Goal: Navigation & Orientation: Find specific page/section

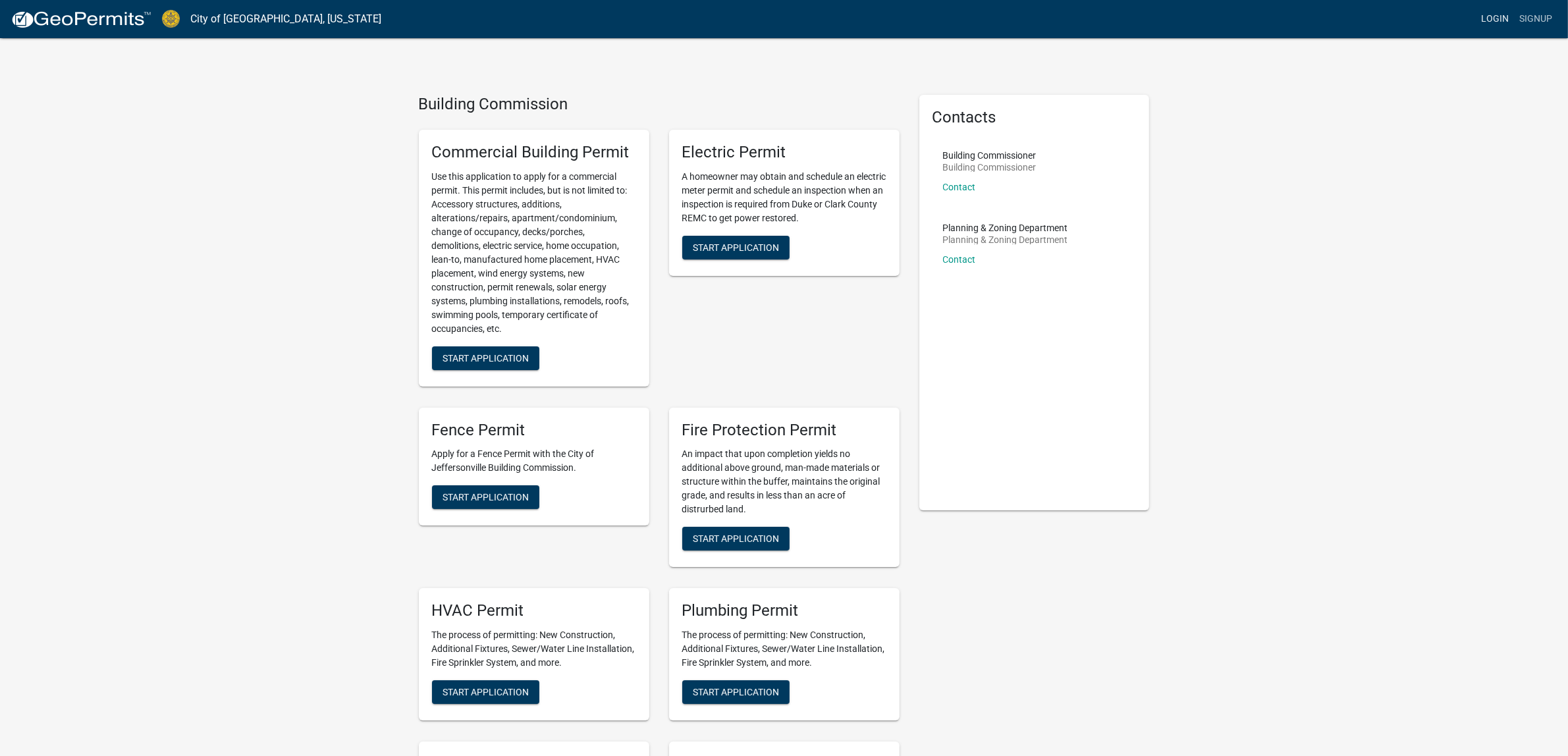
click at [1499, 17] on link "Login" at bounding box center [1494, 19] width 39 height 25
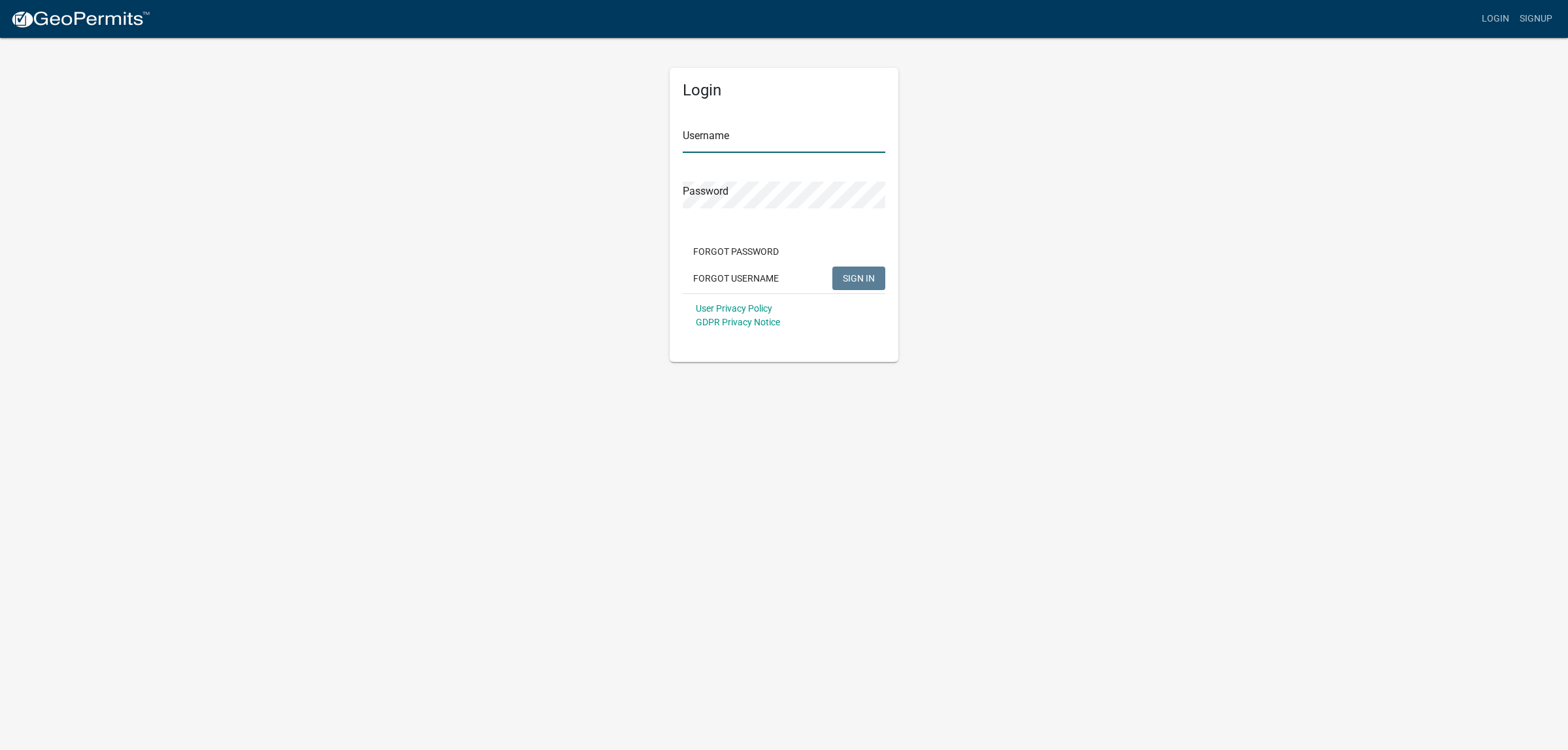
type input "F&PConstruction"
click at [847, 272] on button "SIGN IN" at bounding box center [859, 278] width 53 height 24
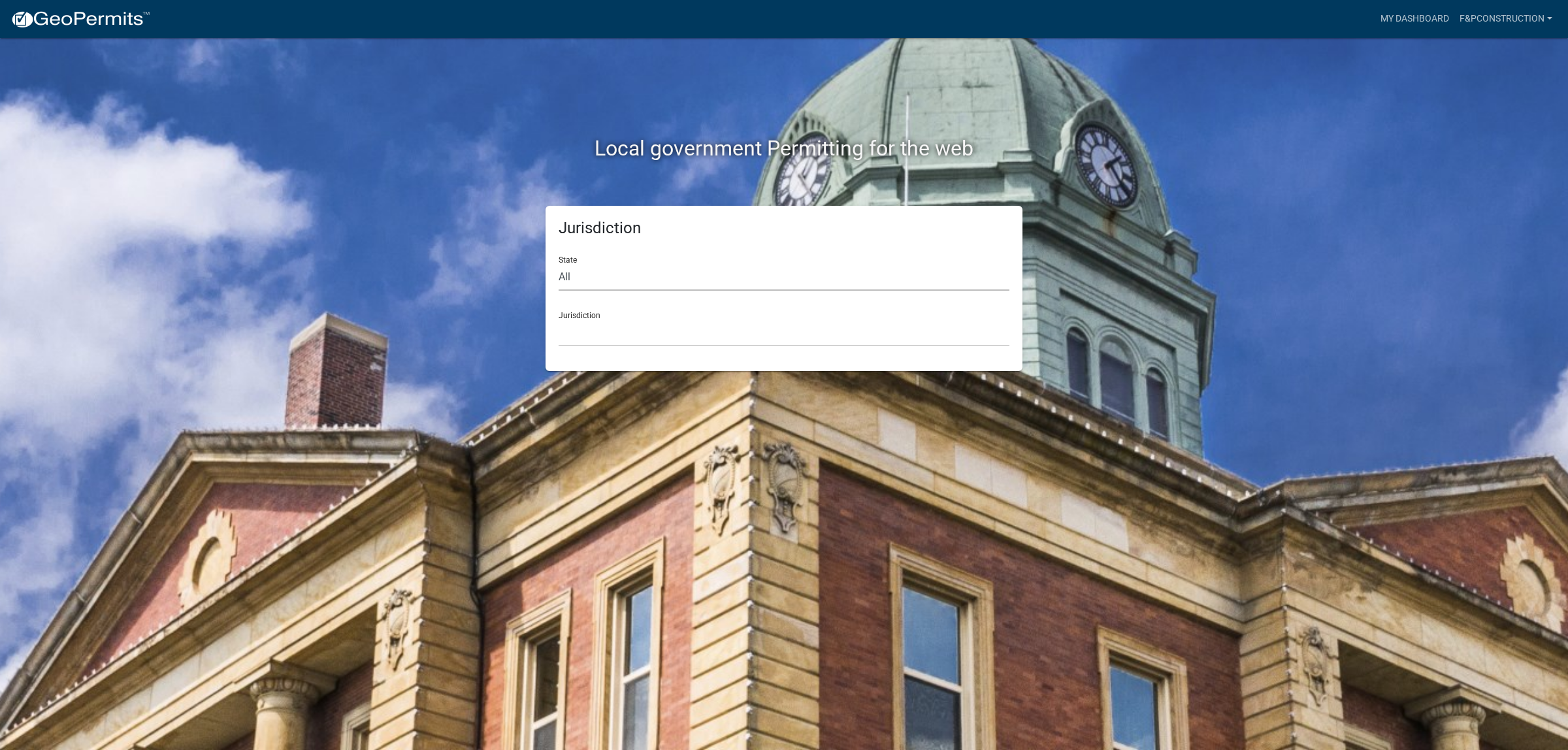
click at [573, 277] on select "All [US_STATE] [US_STATE] [US_STATE] [US_STATE] [US_STATE] [US_STATE] [US_STATE…" at bounding box center [784, 276] width 451 height 26
select select "[US_STATE]"
click at [559, 264] on select "All [US_STATE] [US_STATE] [US_STATE] [US_STATE] [US_STATE] [US_STATE] [US_STATE…" at bounding box center [784, 276] width 451 height 26
click at [582, 325] on select "City of [GEOGRAPHIC_DATA], [US_STATE] City of [GEOGRAPHIC_DATA], [US_STATE] Cit…" at bounding box center [784, 332] width 451 height 26
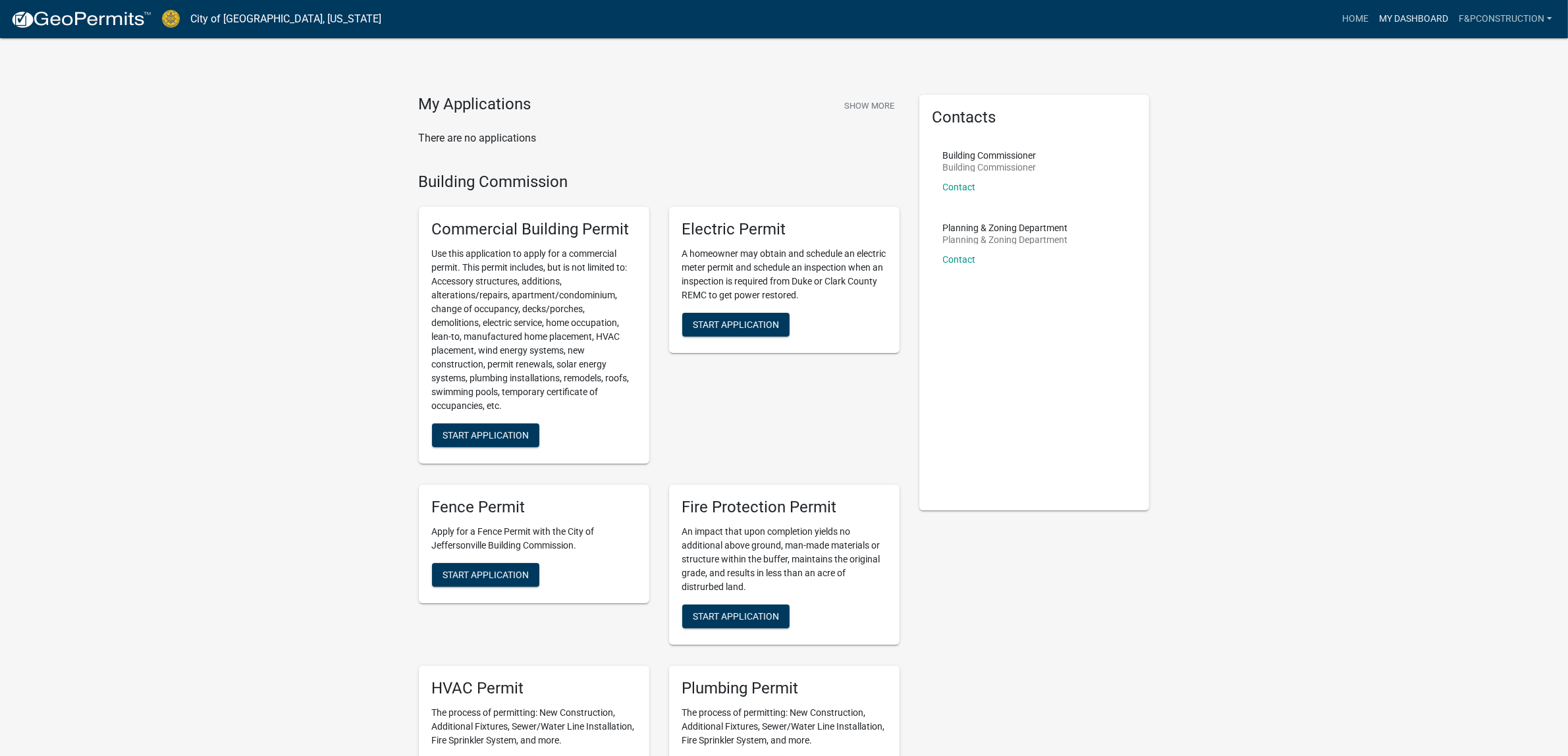
click at [1422, 15] on link "My Dashboard" at bounding box center [1413, 19] width 80 height 25
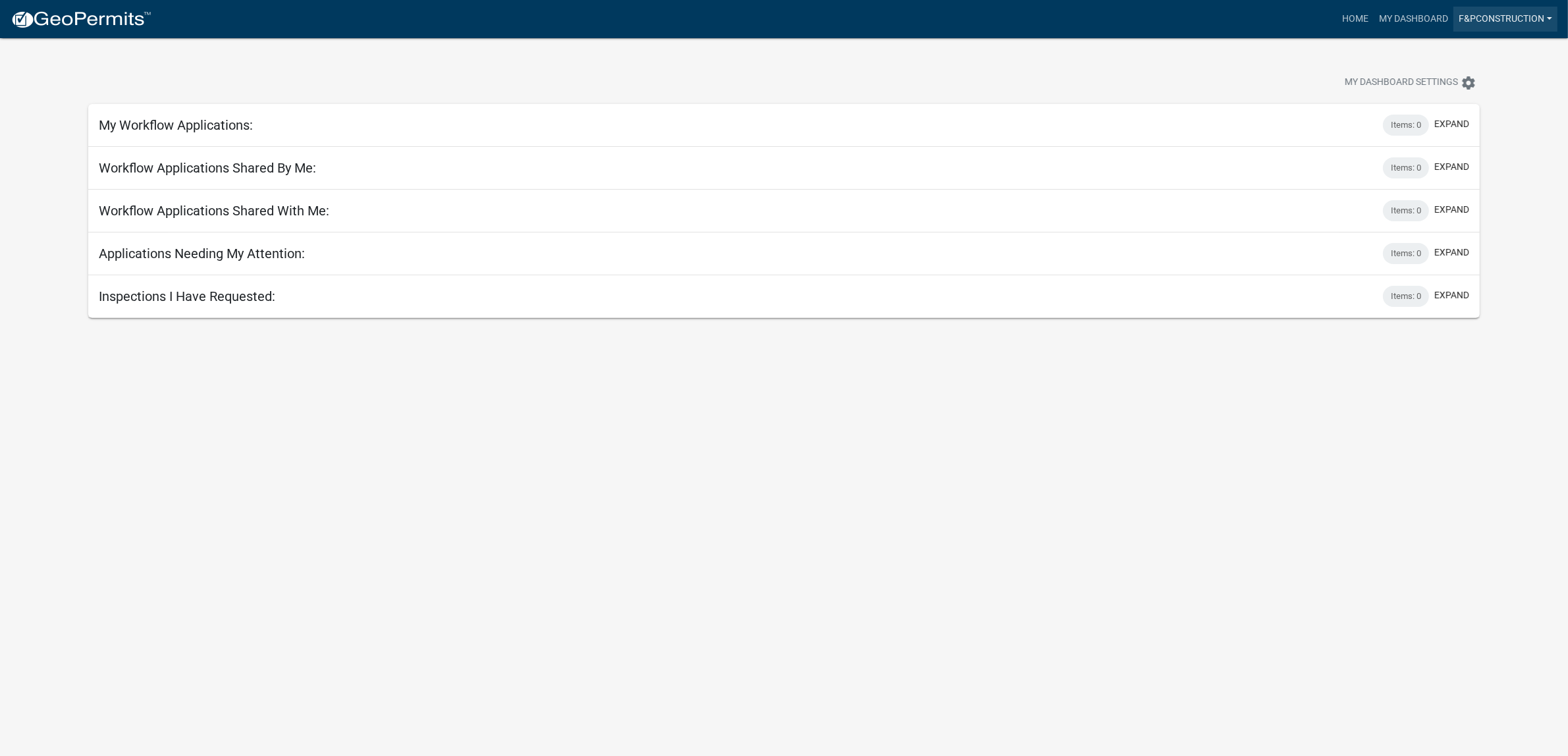
click at [1481, 18] on link "F&PConstruction" at bounding box center [1505, 19] width 104 height 25
click at [1351, 21] on link "Home" at bounding box center [1355, 19] width 37 height 25
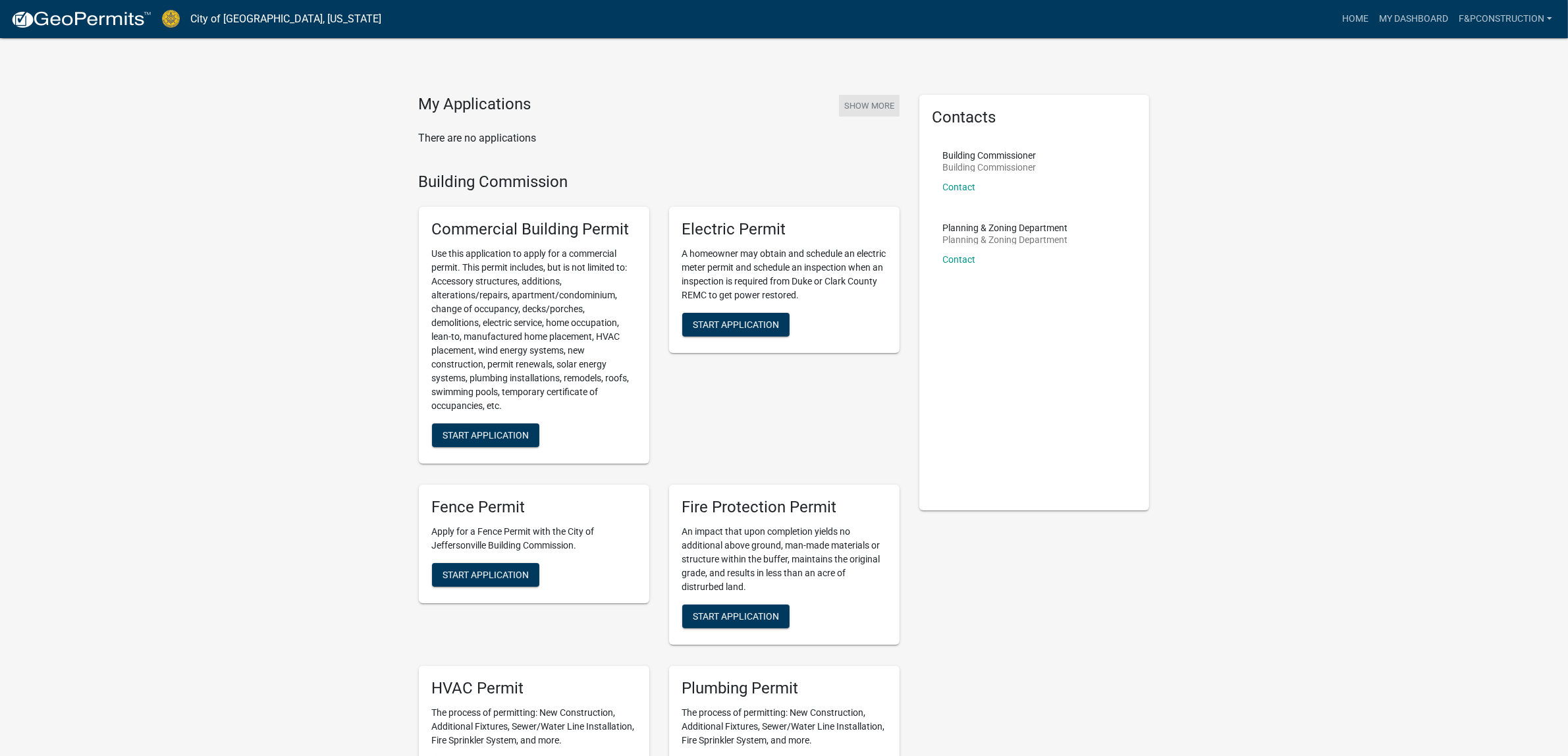
click at [862, 107] on button "Show More" at bounding box center [868, 106] width 60 height 22
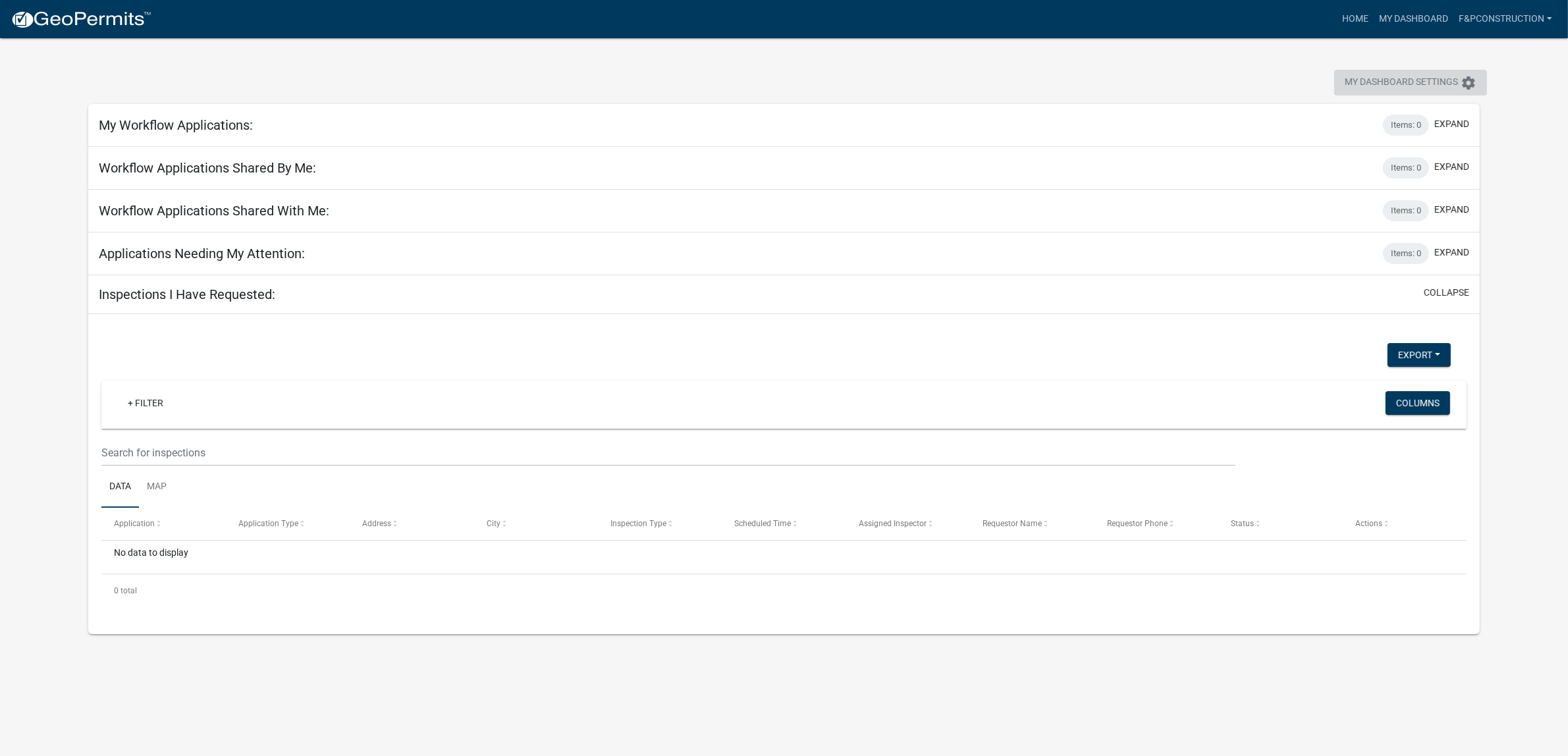
click at [1364, 77] on span "My Dashboard Settings" at bounding box center [1401, 83] width 114 height 16
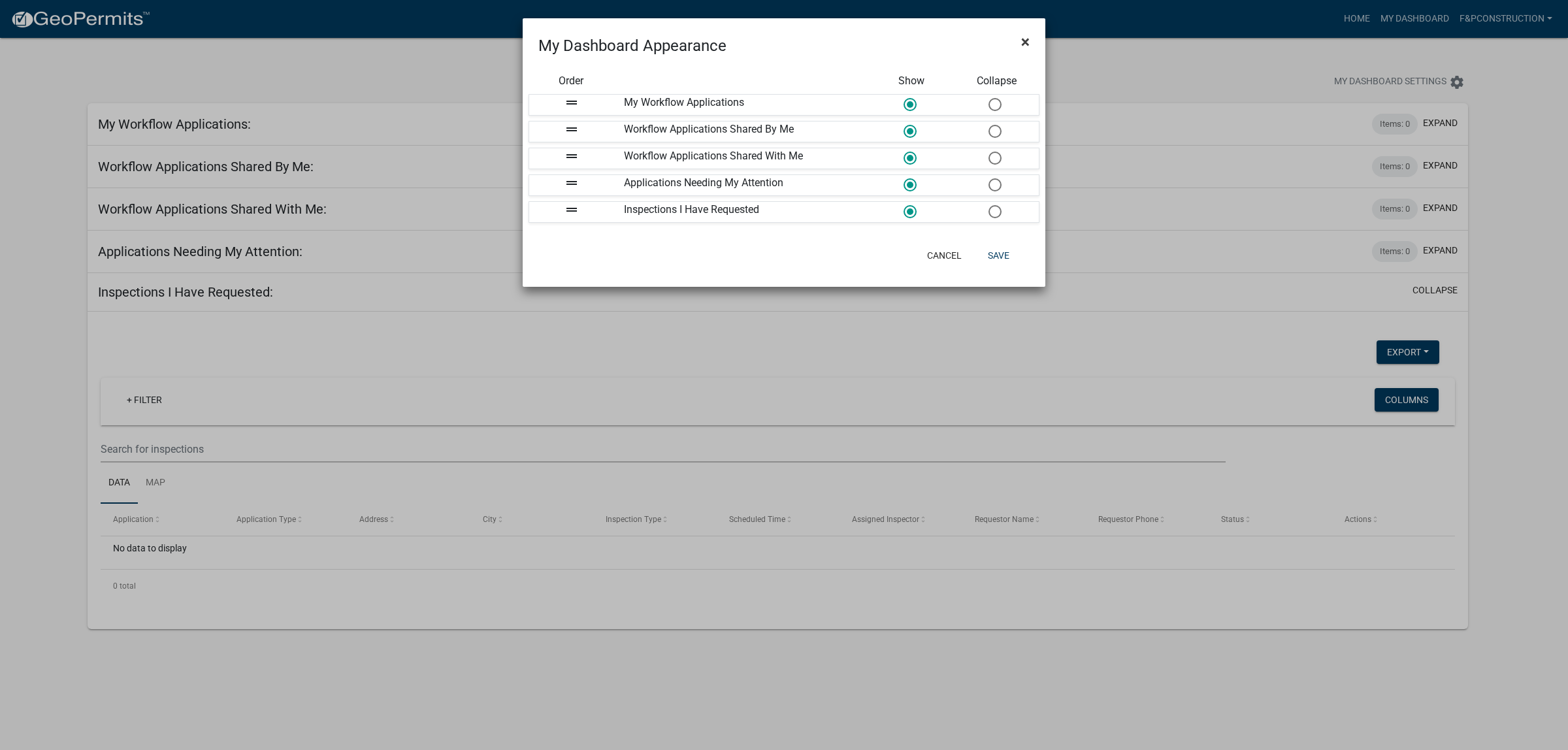
click at [1027, 36] on span "×" at bounding box center [1026, 41] width 9 height 19
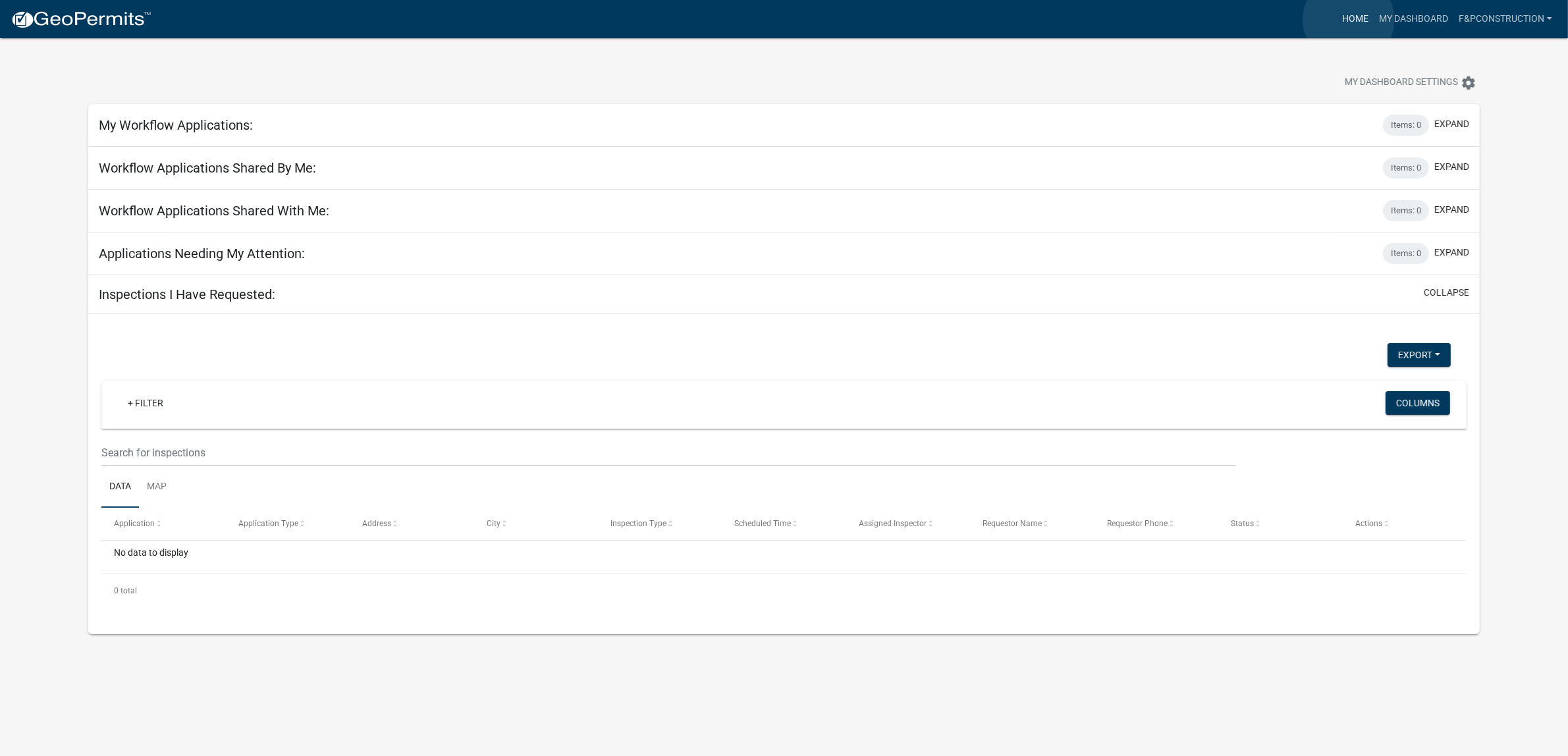
click at [1349, 20] on link "Home" at bounding box center [1355, 19] width 37 height 25
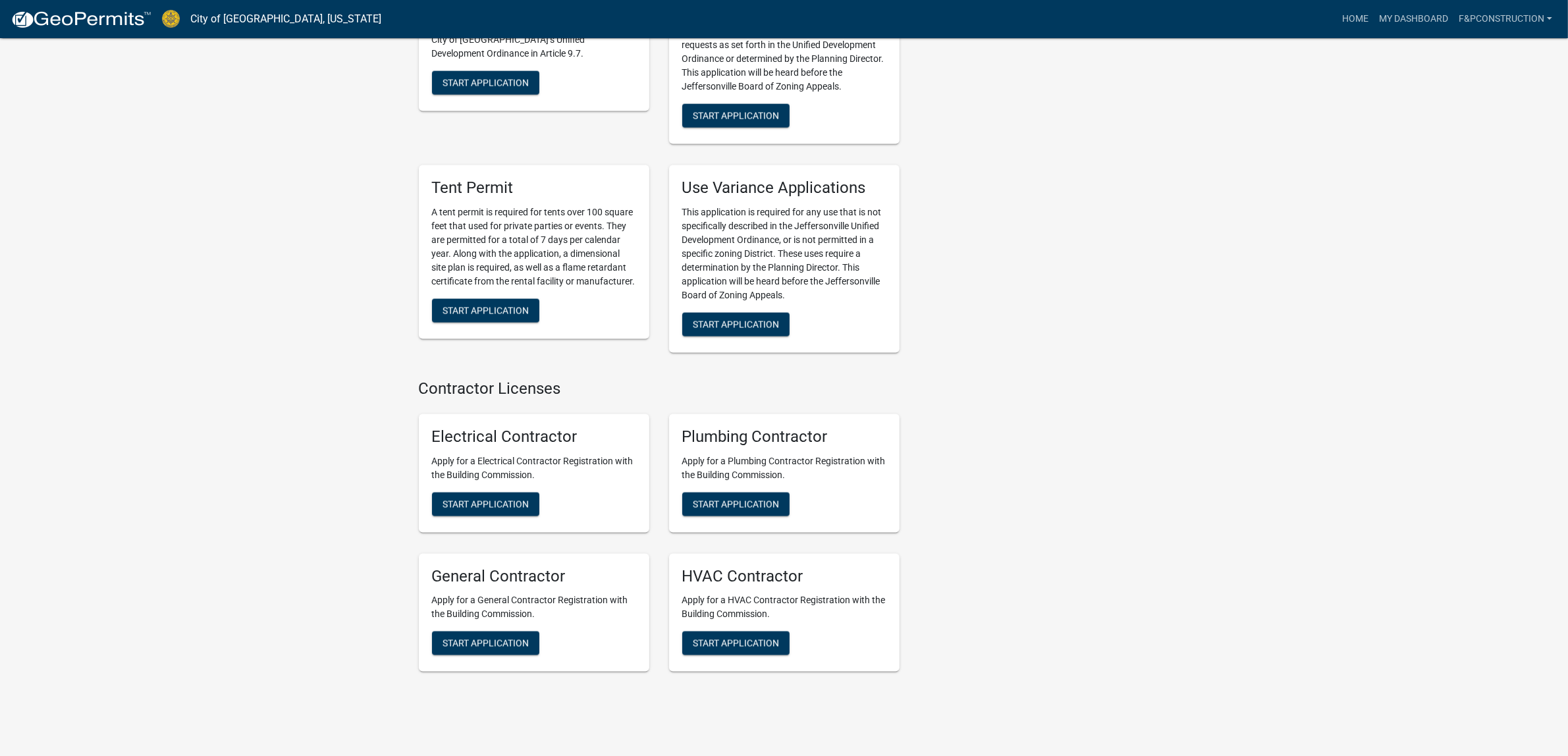
scroll to position [2526, 0]
